Goal: Information Seeking & Learning: Learn about a topic

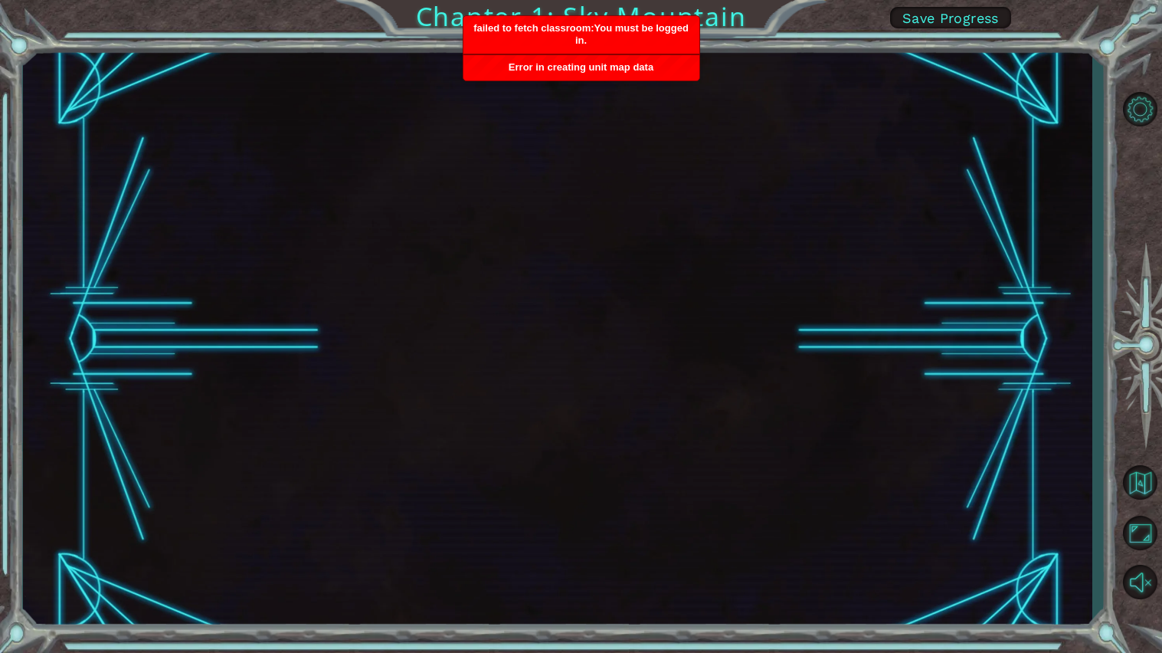
click at [626, 80] on li "Error in creating unit map data" at bounding box center [581, 67] width 237 height 27
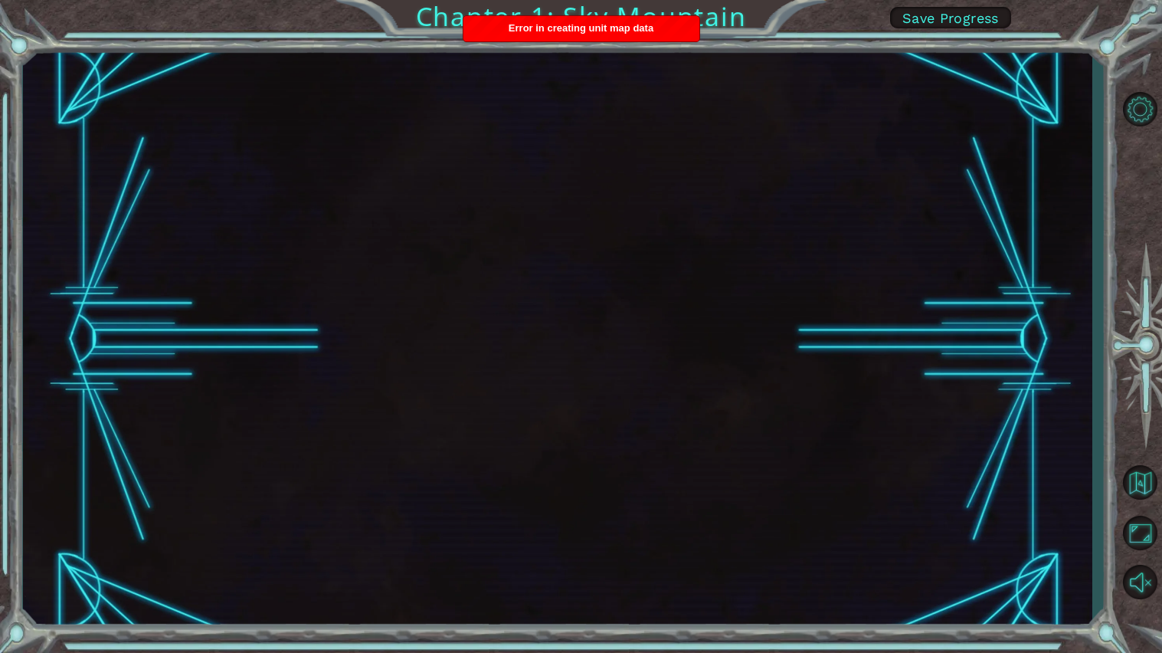
click at [359, 146] on div at bounding box center [557, 339] width 1069 height 575
click at [342, 139] on div at bounding box center [557, 339] width 1069 height 575
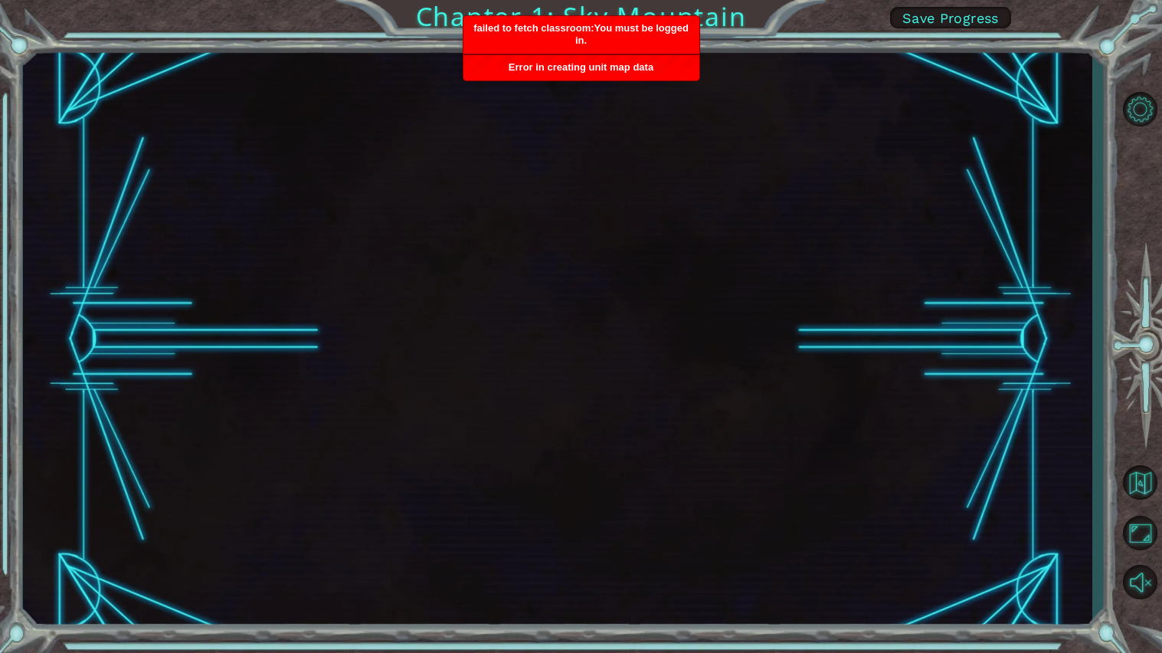
click at [546, 147] on div at bounding box center [557, 339] width 1069 height 575
